Goal: Transaction & Acquisition: Purchase product/service

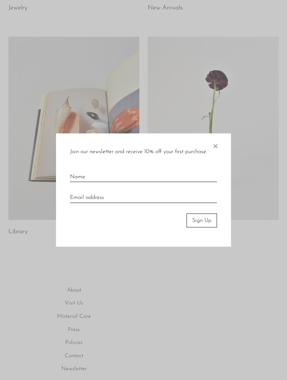
scroll to position [239, 0]
click at [217, 145] on span "×" at bounding box center [214, 144] width 7 height 22
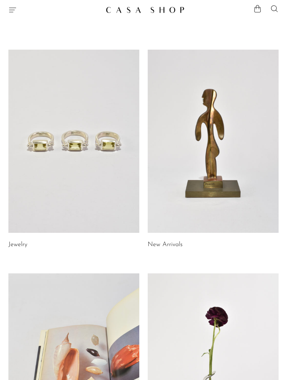
scroll to position [1, 0]
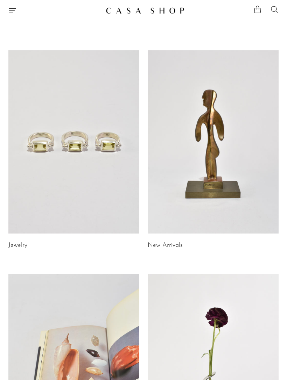
click at [218, 196] on link at bounding box center [212, 141] width 131 height 183
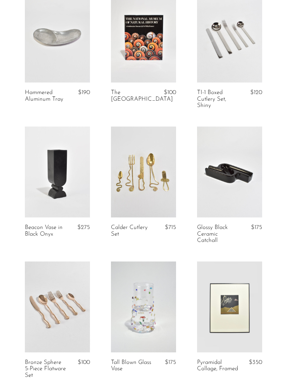
scroll to position [725, 0]
click at [149, 186] on link at bounding box center [143, 171] width 65 height 91
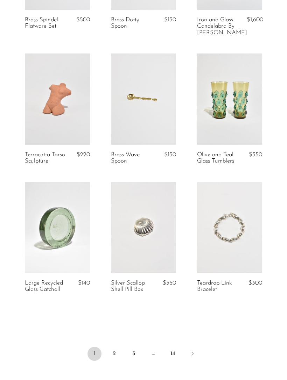
scroll to position [1331, 0]
click at [116, 351] on link "2" at bounding box center [114, 354] width 14 height 14
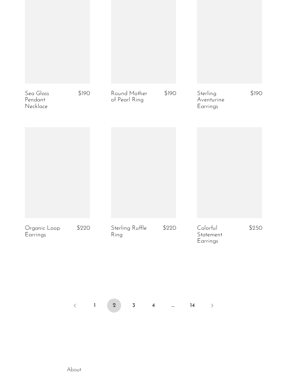
scroll to position [1382, 0]
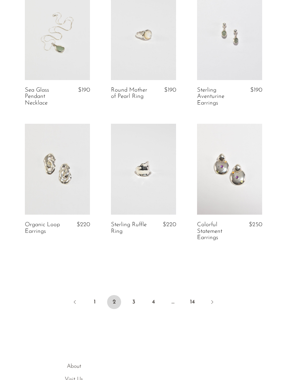
click at [134, 297] on link "3" at bounding box center [134, 302] width 14 height 14
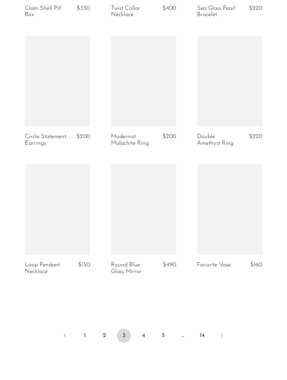
scroll to position [1342, 0]
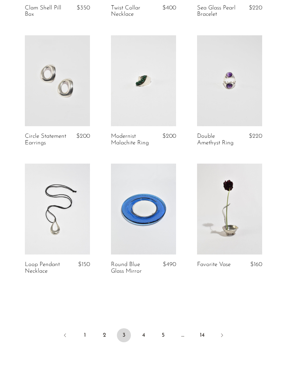
click at [145, 340] on link "4" at bounding box center [143, 335] width 14 height 14
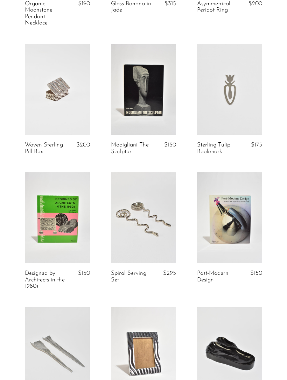
scroll to position [281, 0]
click at [152, 226] on link at bounding box center [143, 217] width 65 height 91
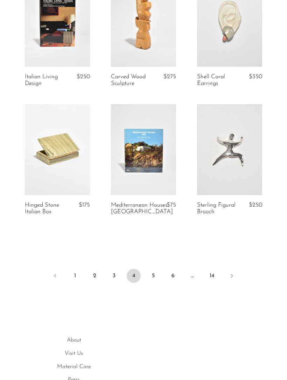
scroll to position [1406, 0]
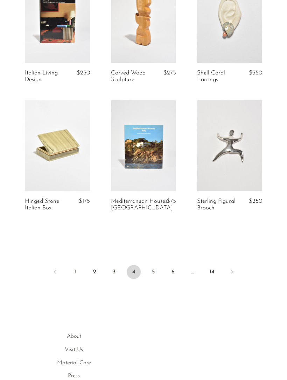
click at [156, 265] on link "5" at bounding box center [153, 272] width 14 height 14
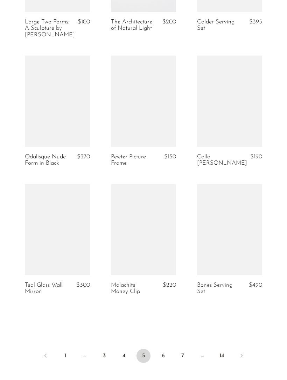
scroll to position [1316, 0]
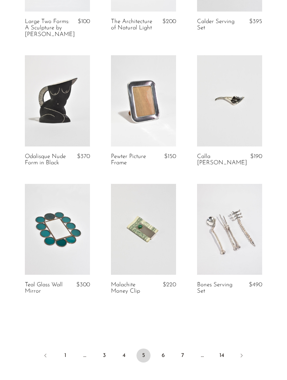
click at [246, 254] on link at bounding box center [229, 229] width 65 height 91
click at [165, 362] on link "6" at bounding box center [163, 355] width 14 height 14
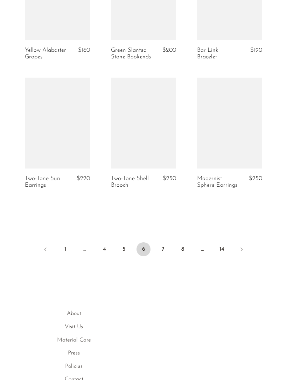
scroll to position [1442, 0]
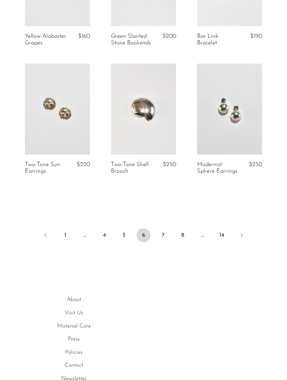
click at [164, 235] on link "7" at bounding box center [163, 235] width 14 height 14
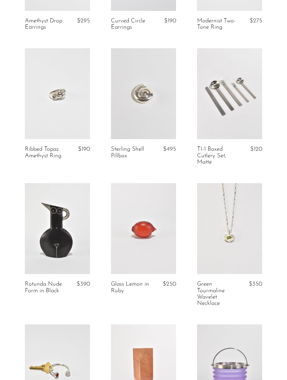
scroll to position [1040, 0]
click at [63, 244] on link at bounding box center [57, 228] width 65 height 91
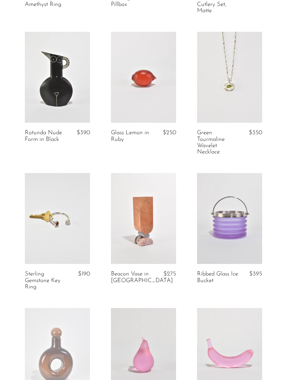
scroll to position [1192, 0]
click at [151, 235] on link at bounding box center [143, 218] width 65 height 91
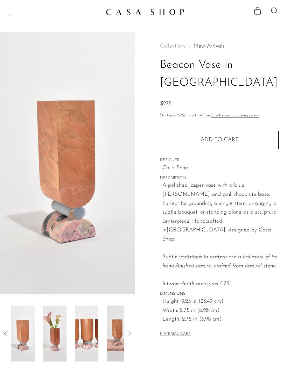
click at [239, 131] on button "Add to cart" at bounding box center [219, 140] width 118 height 18
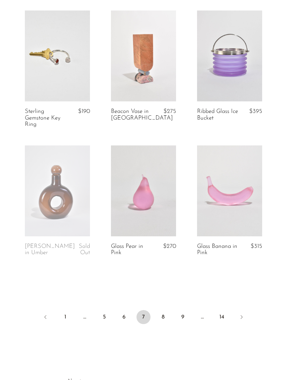
scroll to position [1355, 0]
click at [164, 323] on link "8" at bounding box center [163, 316] width 14 height 14
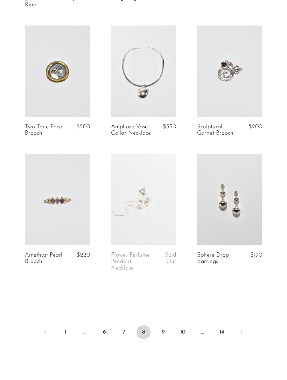
scroll to position [1346, 0]
click at [164, 325] on link "9" at bounding box center [163, 332] width 14 height 14
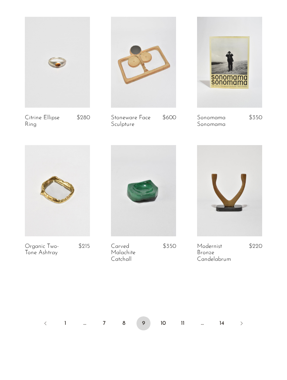
scroll to position [1335, 0]
click at [163, 320] on link "10" at bounding box center [163, 323] width 14 height 14
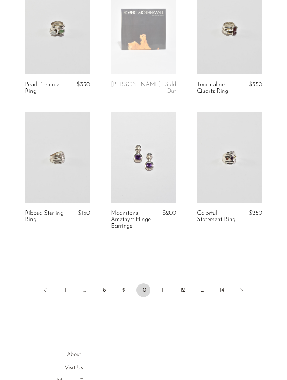
scroll to position [1369, 0]
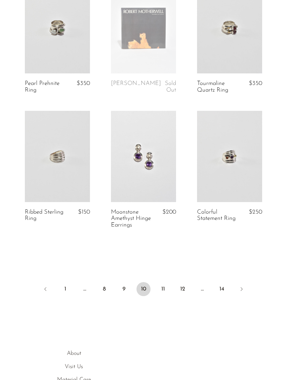
click at [165, 291] on link "11" at bounding box center [163, 289] width 14 height 14
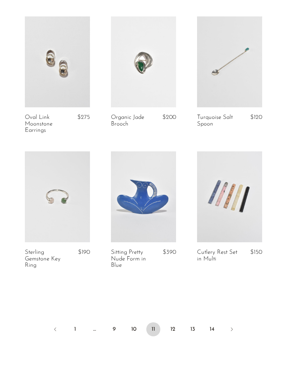
scroll to position [1339, 0]
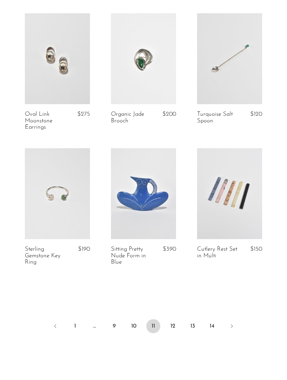
click at [173, 330] on link "12" at bounding box center [173, 326] width 14 height 14
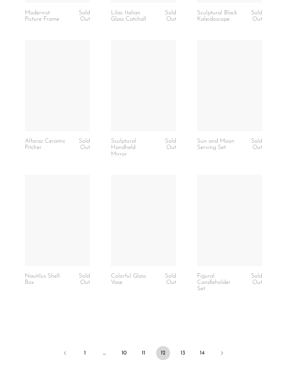
scroll to position [1319, 0]
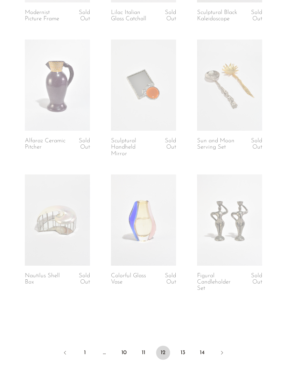
click at [186, 352] on link "13" at bounding box center [182, 353] width 14 height 14
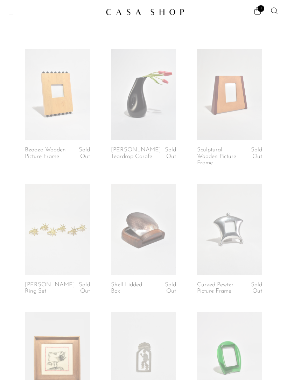
click at [14, 14] on icon "Menu" at bounding box center [12, 12] width 8 height 8
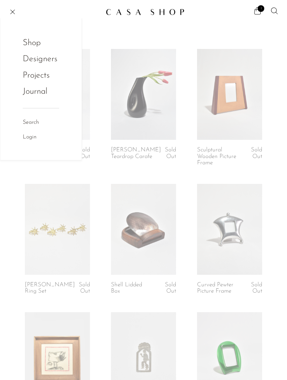
click at [42, 45] on link "Shop" at bounding box center [36, 42] width 27 height 13
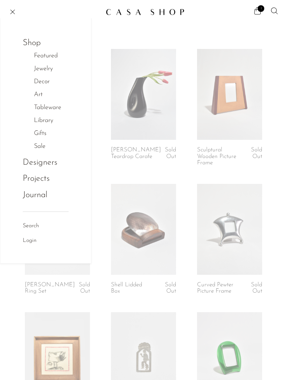
click at [50, 82] on link "Decor" at bounding box center [45, 82] width 23 height 10
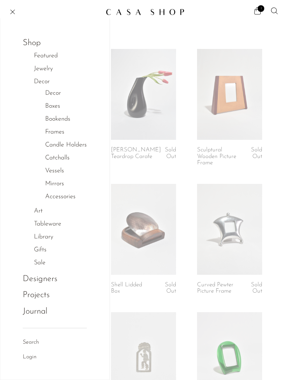
click at [54, 97] on link "Decor" at bounding box center [53, 93] width 16 height 10
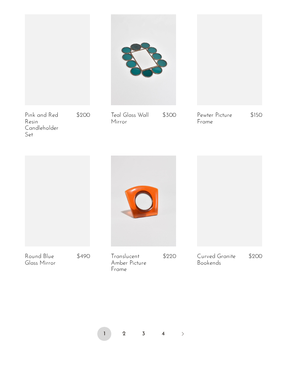
scroll to position [1350, 0]
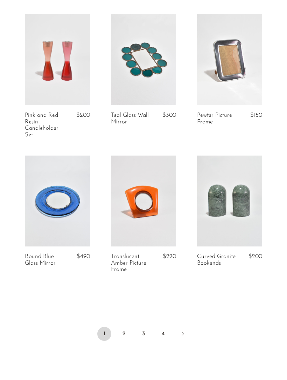
click at [124, 327] on link "2" at bounding box center [124, 334] width 14 height 14
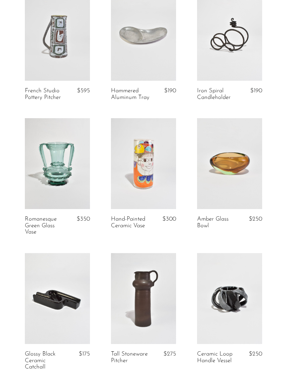
scroll to position [0, 0]
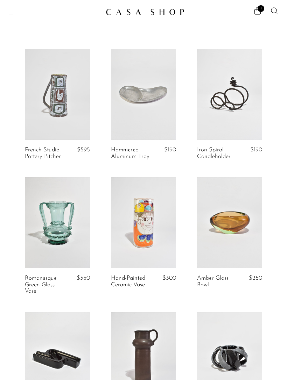
click at [14, 13] on icon "Menu" at bounding box center [12, 12] width 8 height 8
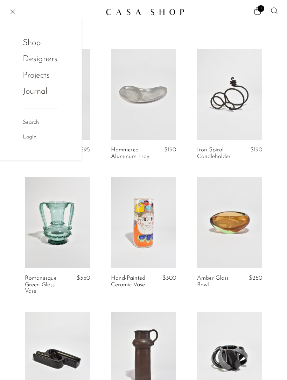
click at [39, 48] on link "Shop" at bounding box center [36, 42] width 27 height 13
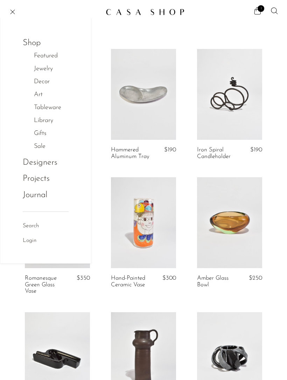
click at [45, 136] on link "Gifts" at bounding box center [44, 134] width 20 height 10
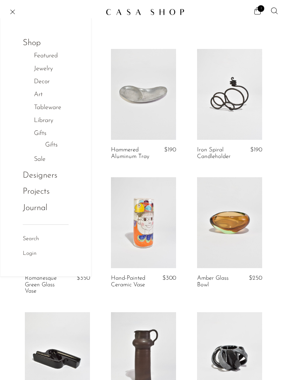
click at [55, 140] on link "Gifts" at bounding box center [51, 145] width 13 height 10
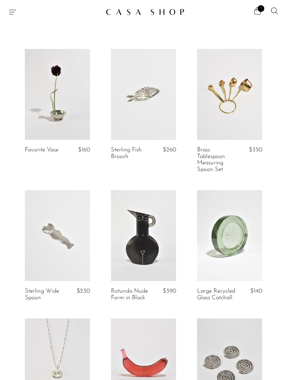
click at [15, 15] on icon "Menu" at bounding box center [12, 12] width 8 height 8
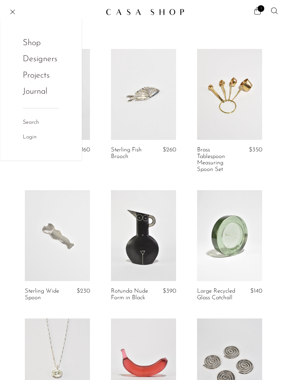
click at [36, 47] on link "Shop" at bounding box center [36, 42] width 27 height 13
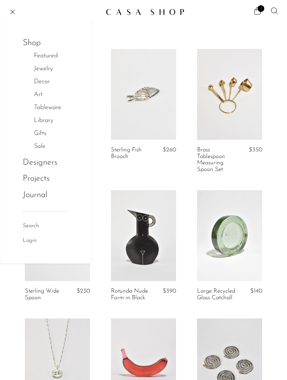
click at [48, 147] on link "Sale" at bounding box center [43, 147] width 19 height 10
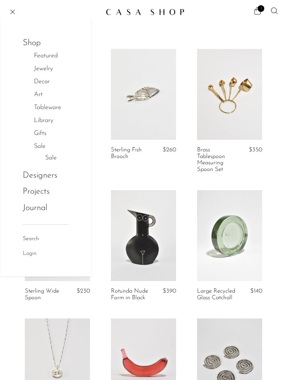
click at [56, 156] on link "Sale" at bounding box center [51, 158] width 12 height 10
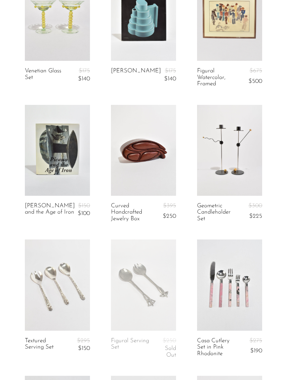
scroll to position [79, 0]
